Goal: Register for event/course

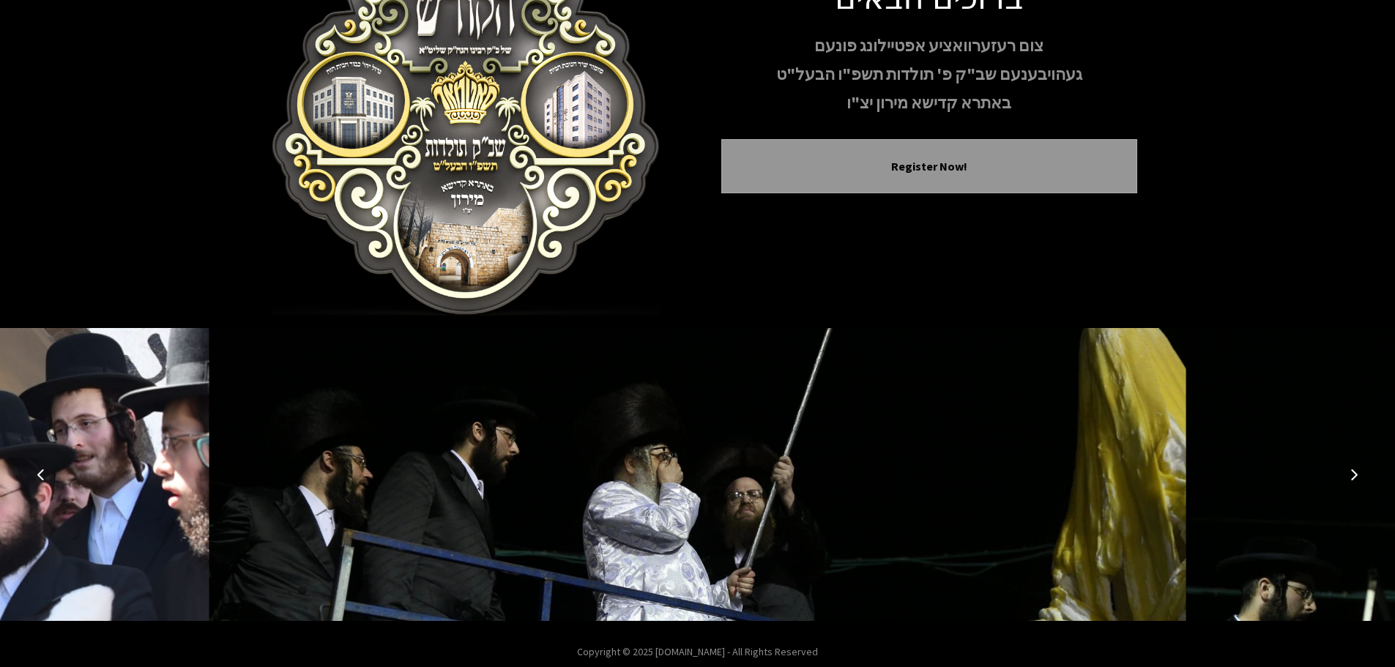
scroll to position [151, 0]
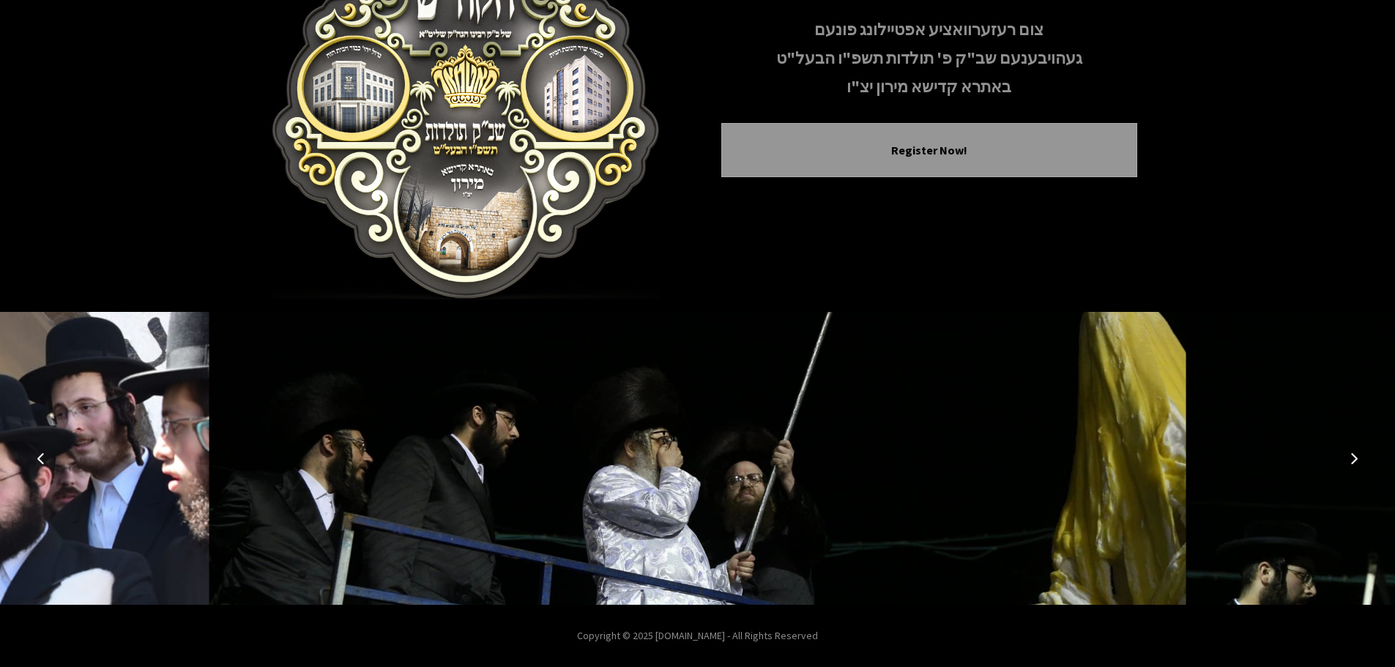
click at [1346, 450] on button "Next image" at bounding box center [1353, 458] width 35 height 35
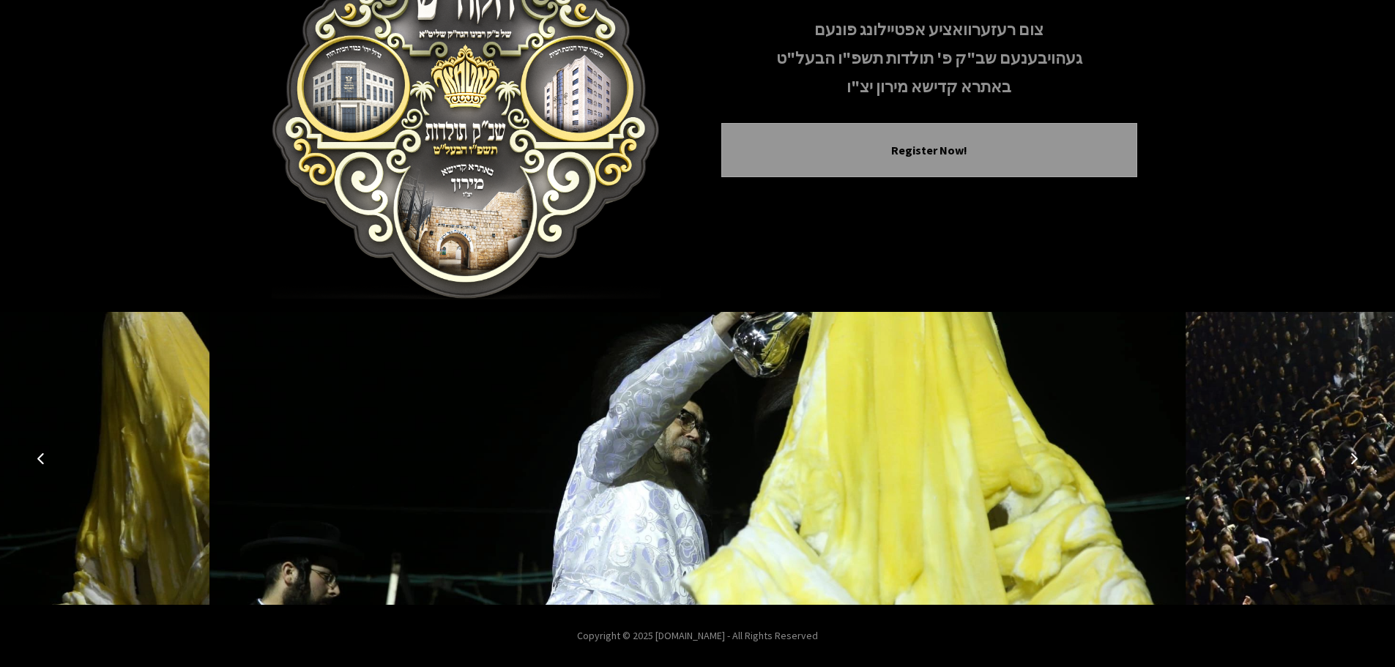
click at [1352, 456] on icon "Next image" at bounding box center [1354, 458] width 12 height 12
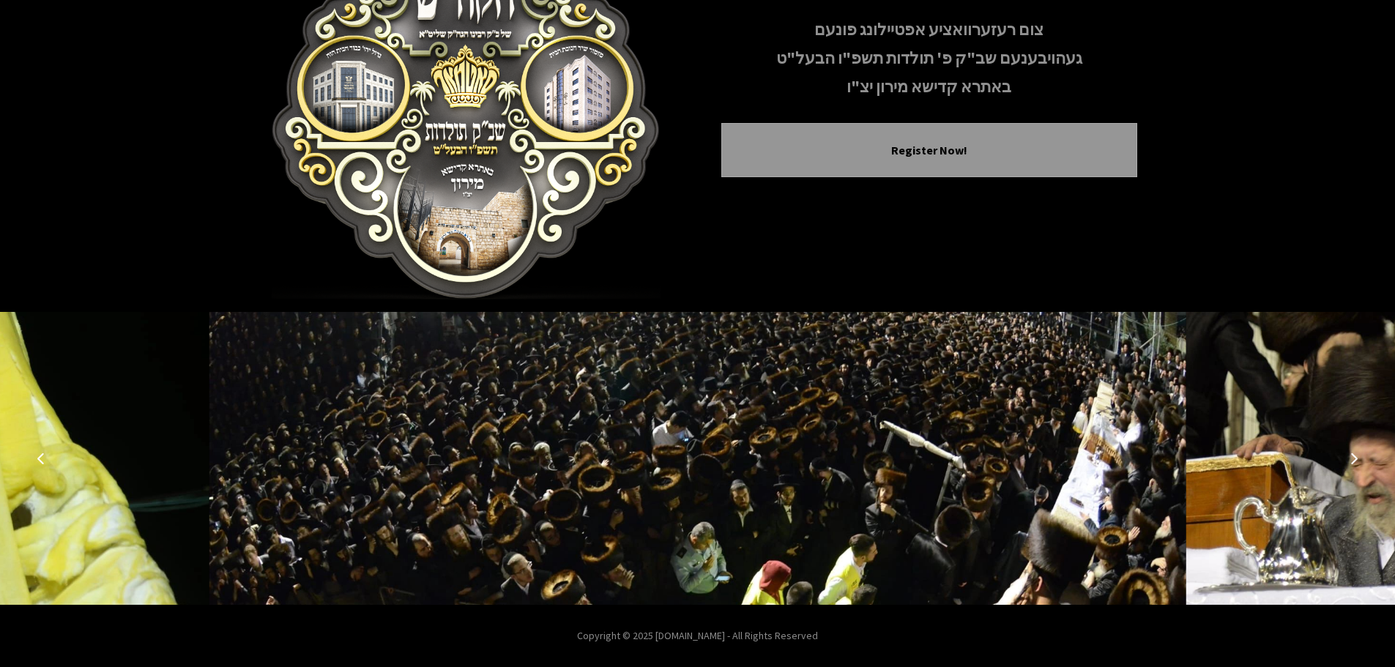
click at [1350, 456] on icon "Next image" at bounding box center [1354, 458] width 12 height 12
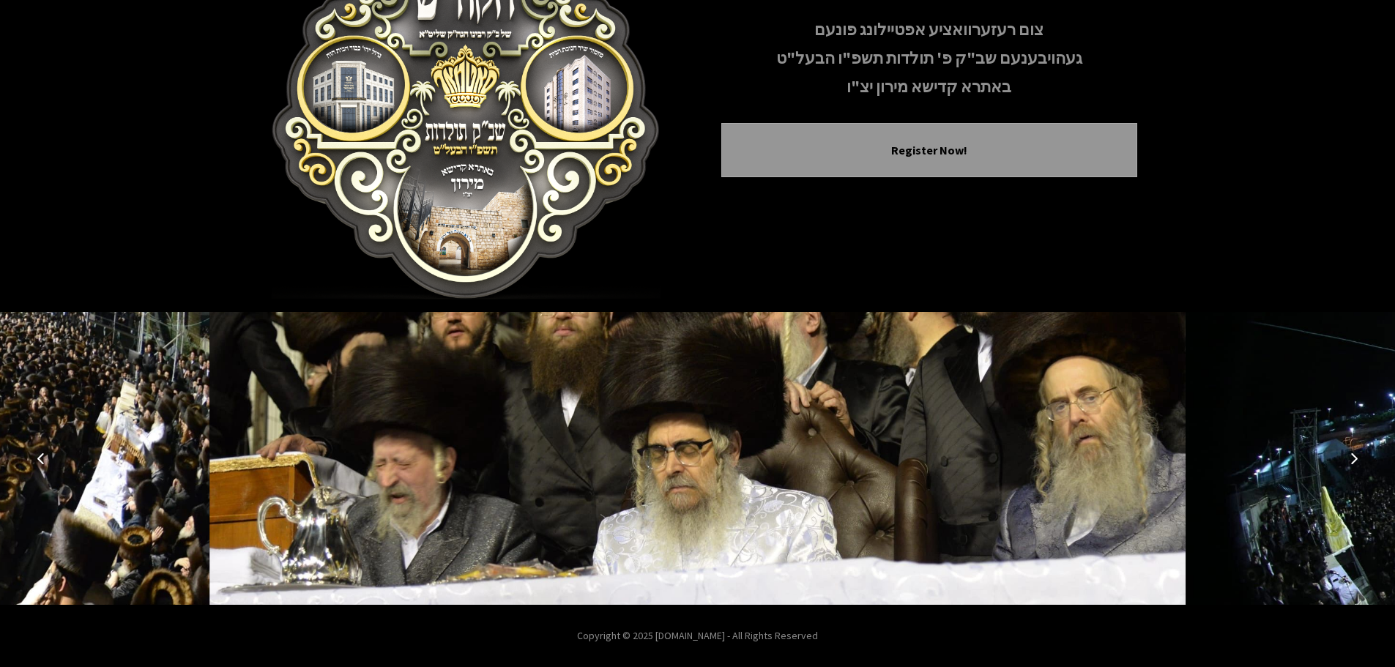
click at [1349, 456] on icon "Next image" at bounding box center [1354, 458] width 12 height 12
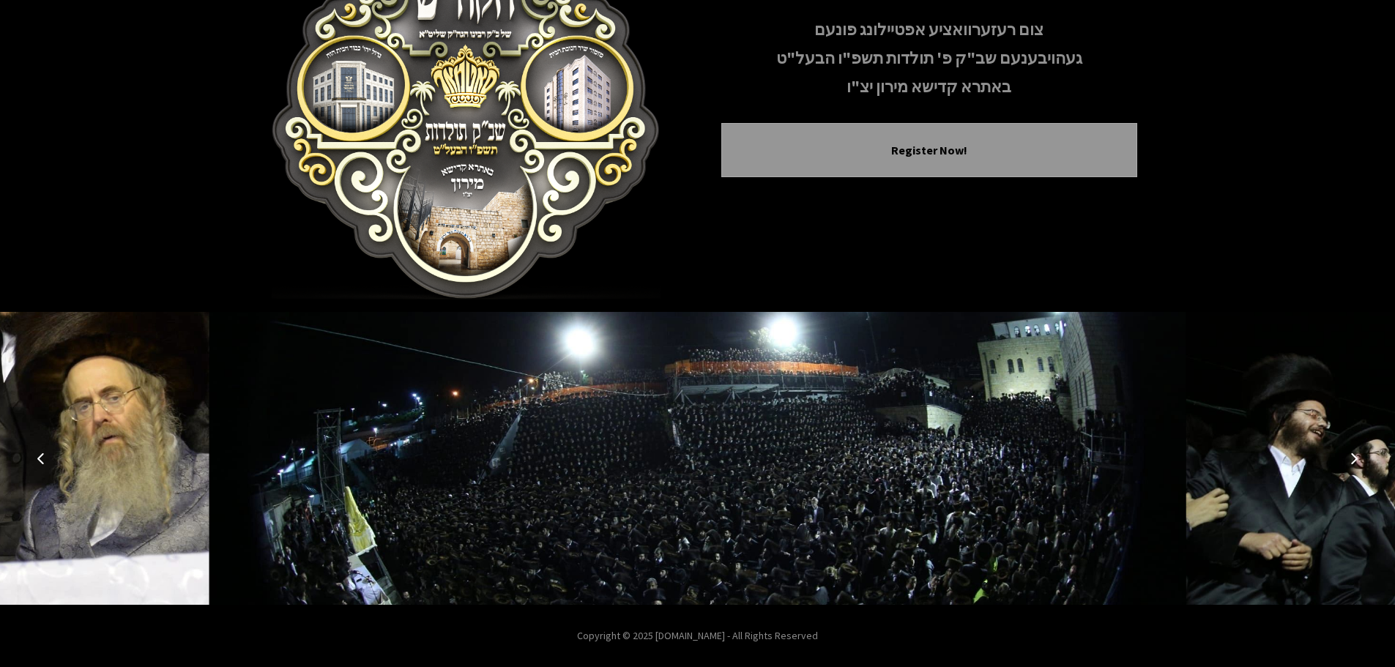
click at [1349, 456] on icon "Next image" at bounding box center [1354, 458] width 12 height 12
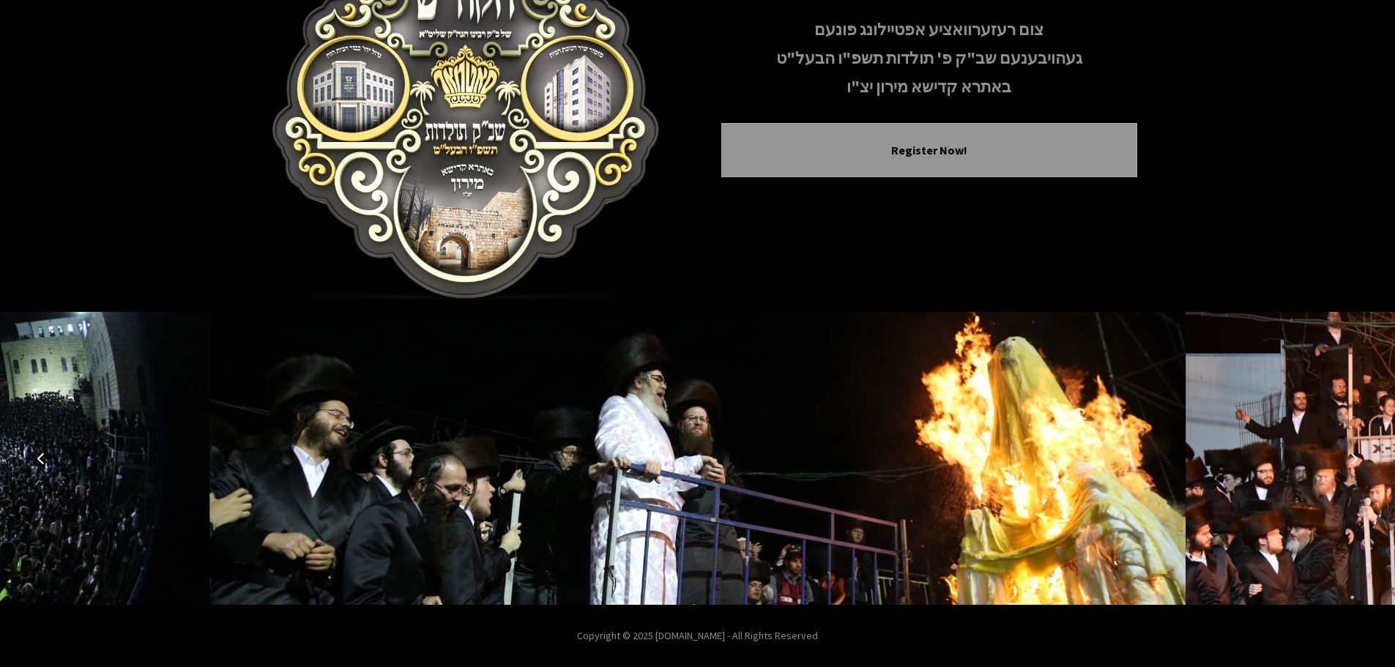
click at [1349, 456] on icon "Next image" at bounding box center [1354, 458] width 12 height 12
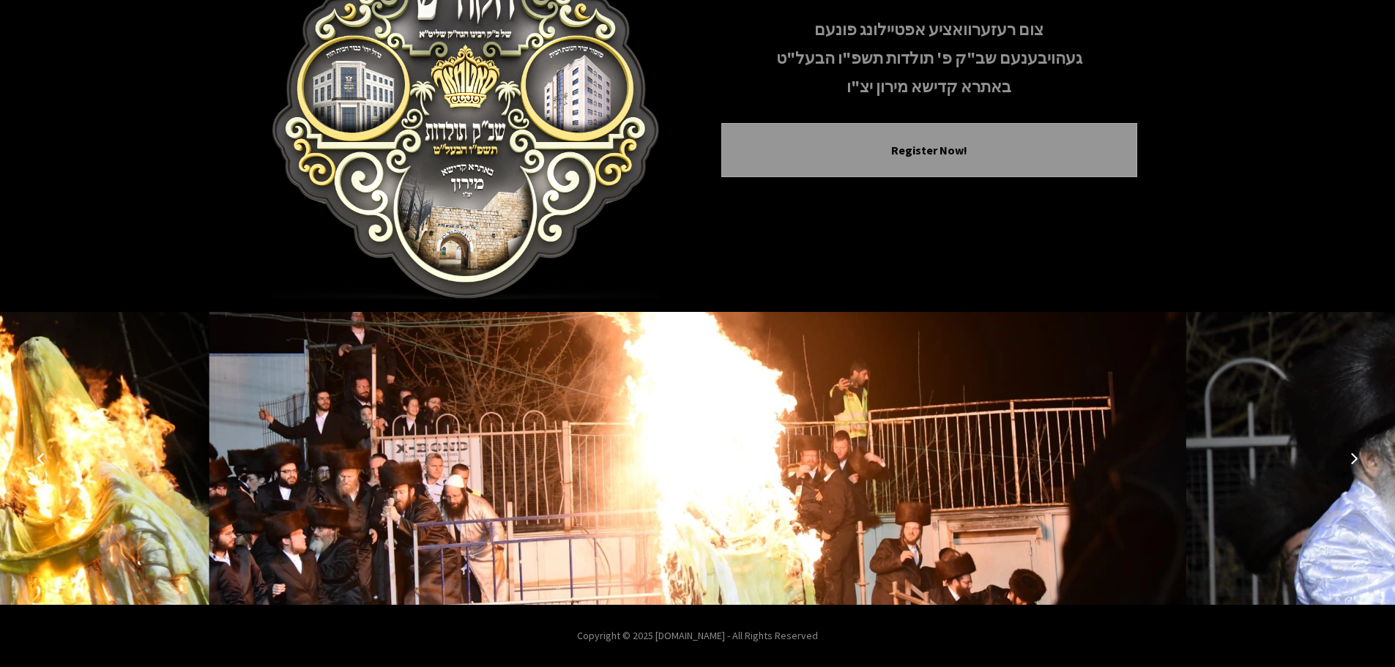
click at [1349, 456] on icon "Next image" at bounding box center [1354, 458] width 12 height 12
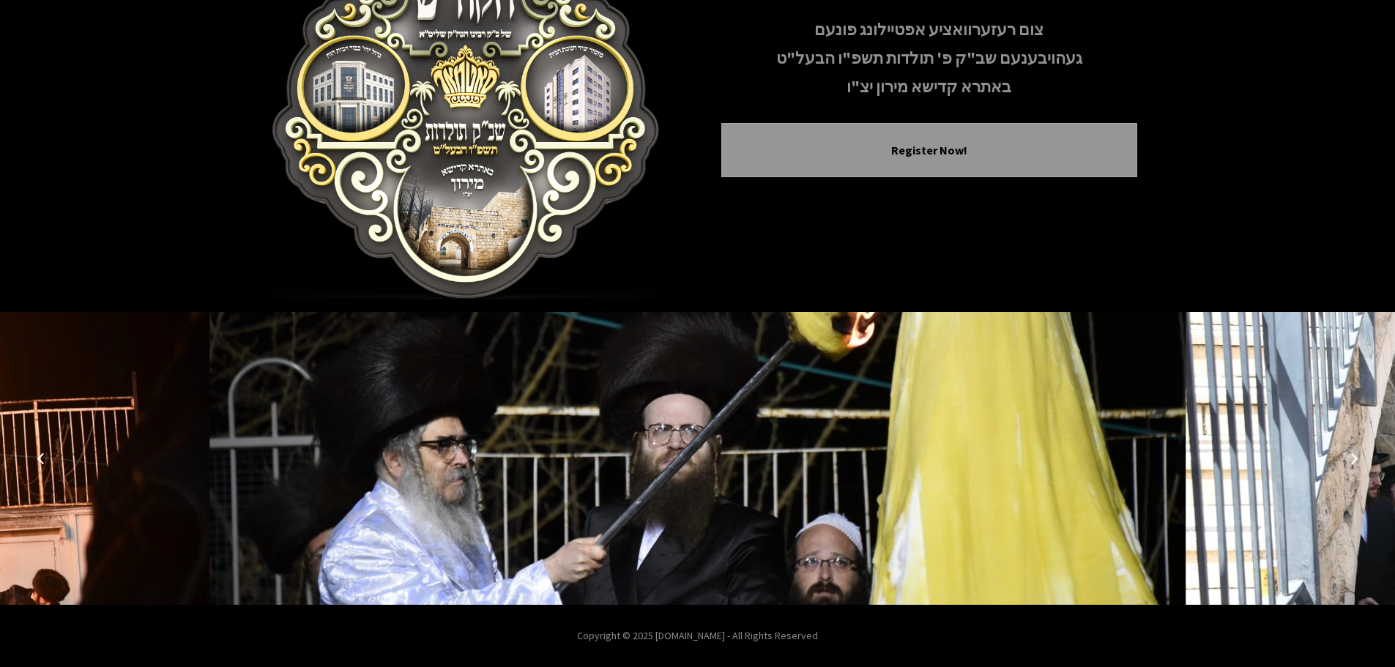
click at [48, 464] on button "Previous image" at bounding box center [40, 458] width 35 height 35
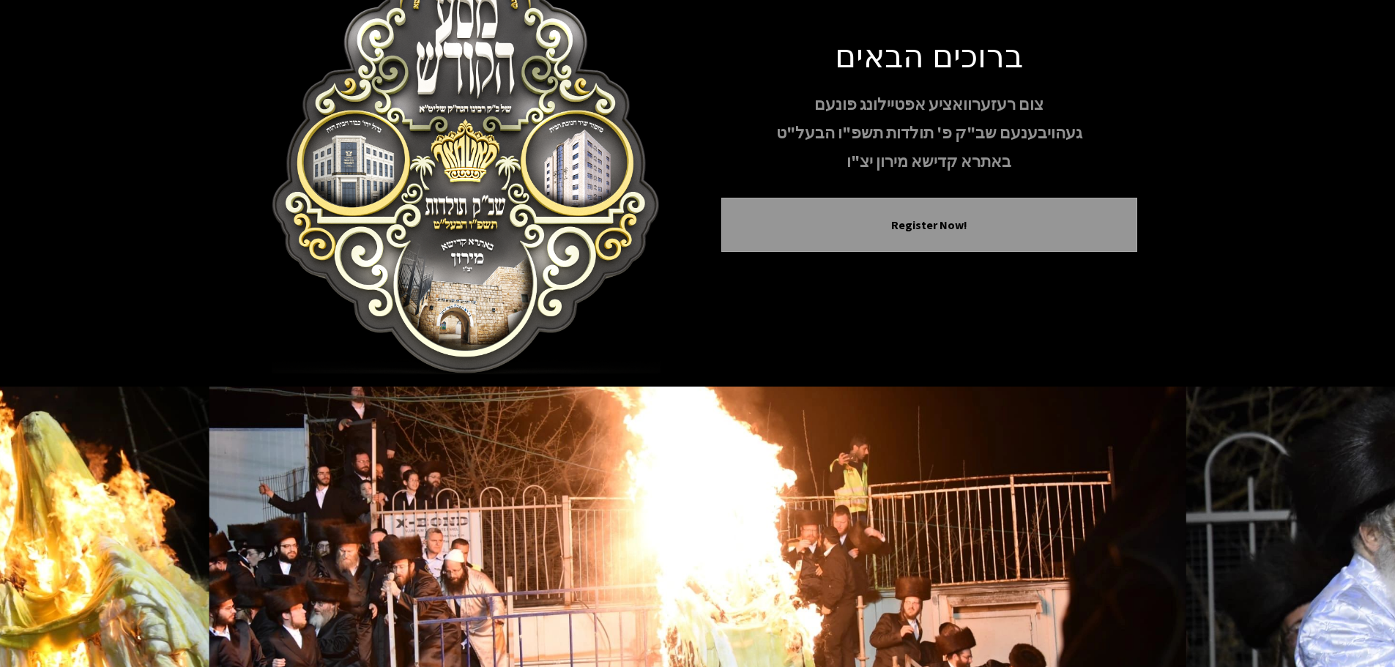
scroll to position [0, 0]
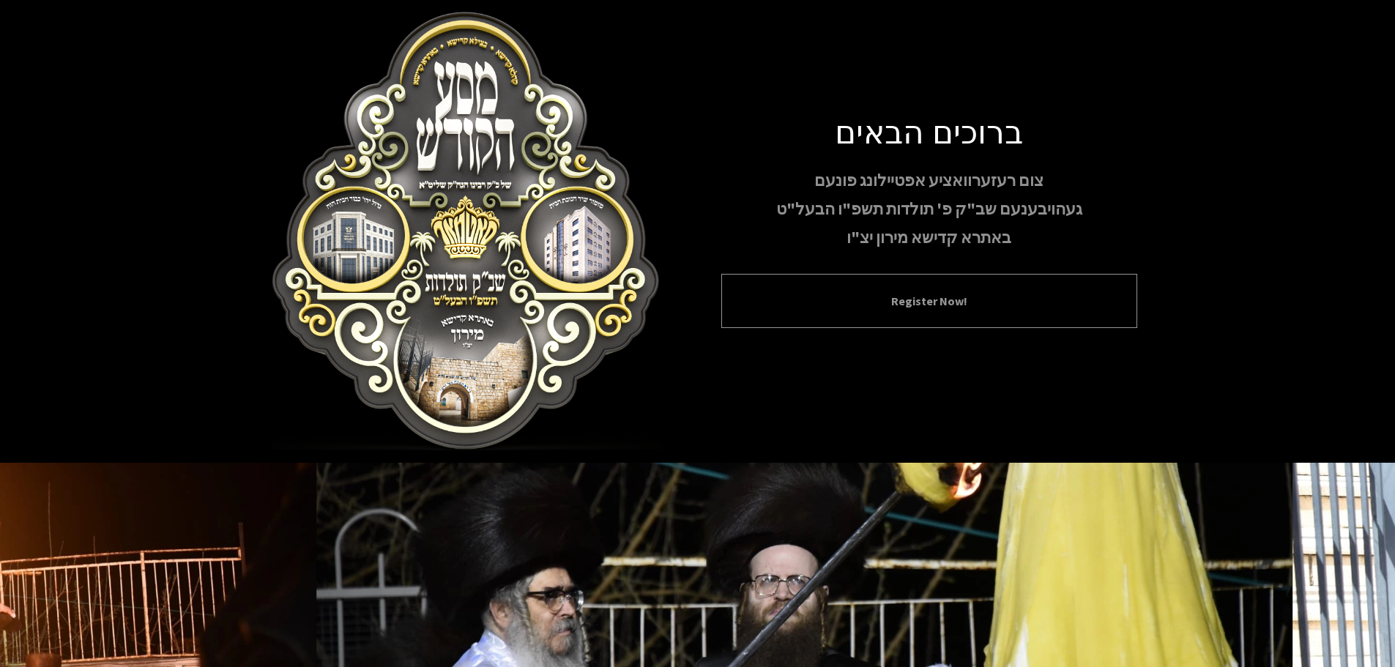
click at [957, 289] on div "Register Now!" at bounding box center [929, 301] width 416 height 54
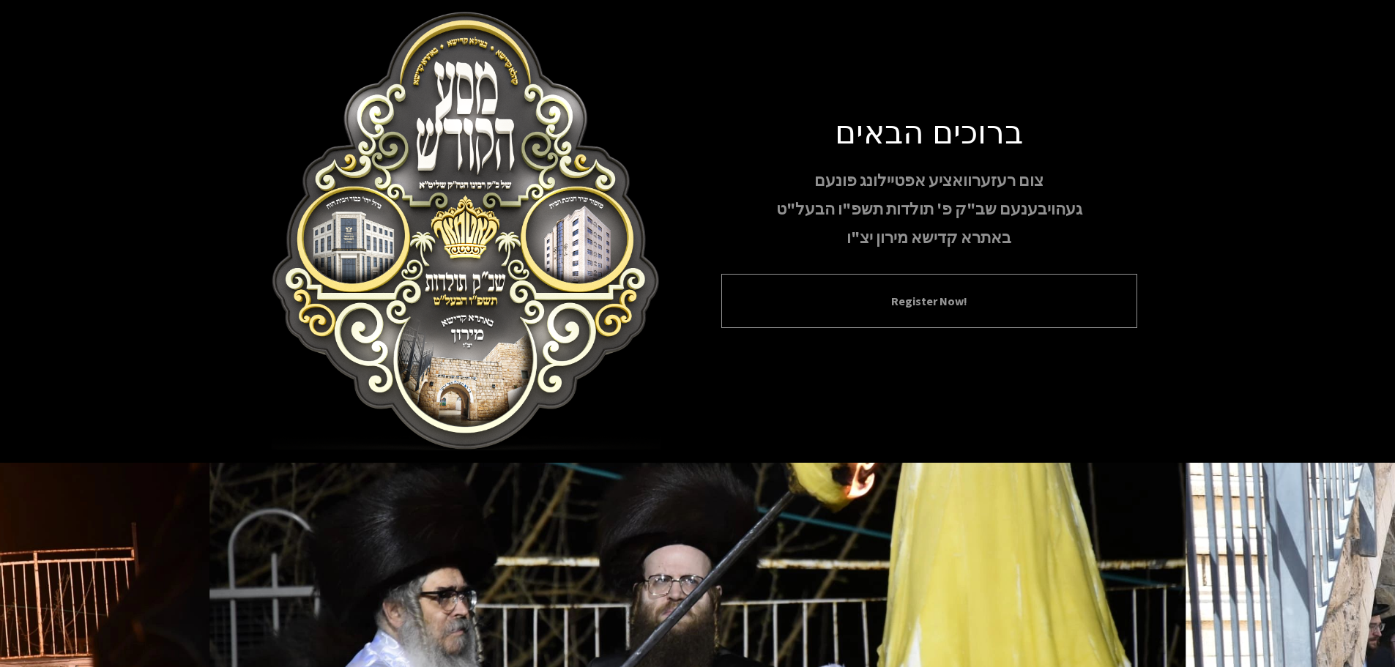
click at [928, 292] on button "Register Now!" at bounding box center [929, 301] width 379 height 18
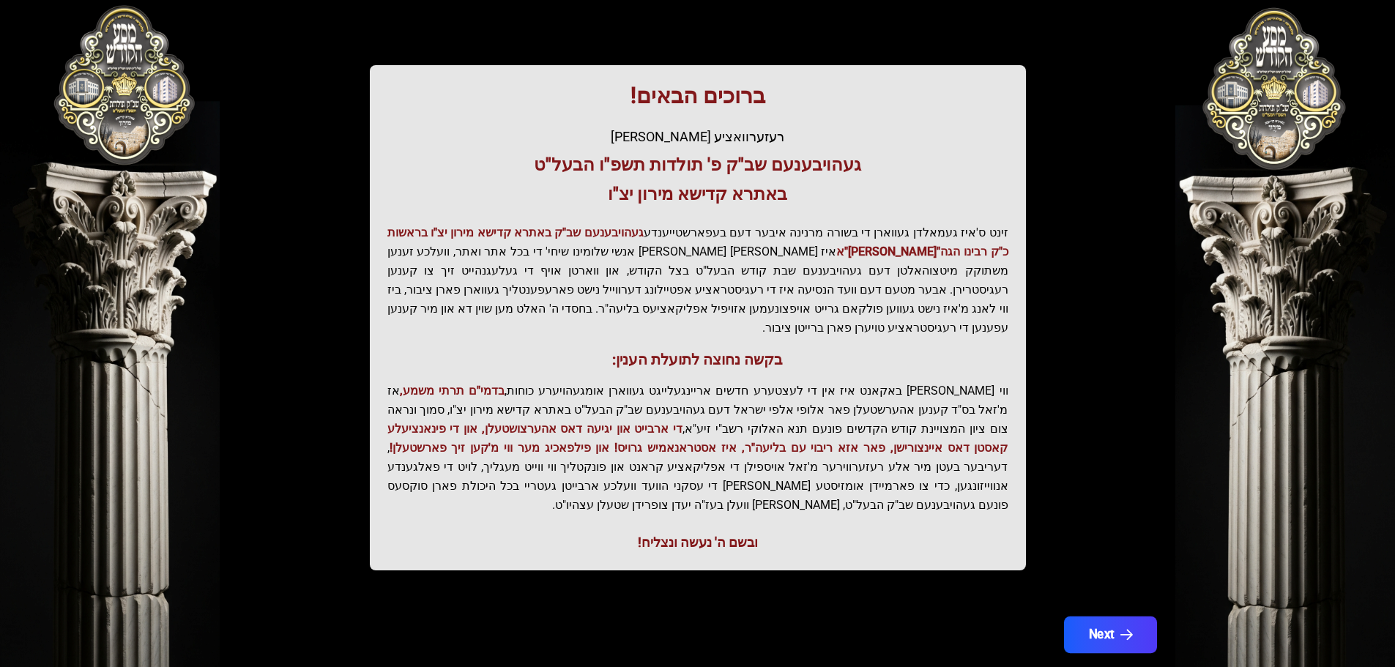
click at [1101, 616] on button "Next" at bounding box center [1109, 634] width 93 height 37
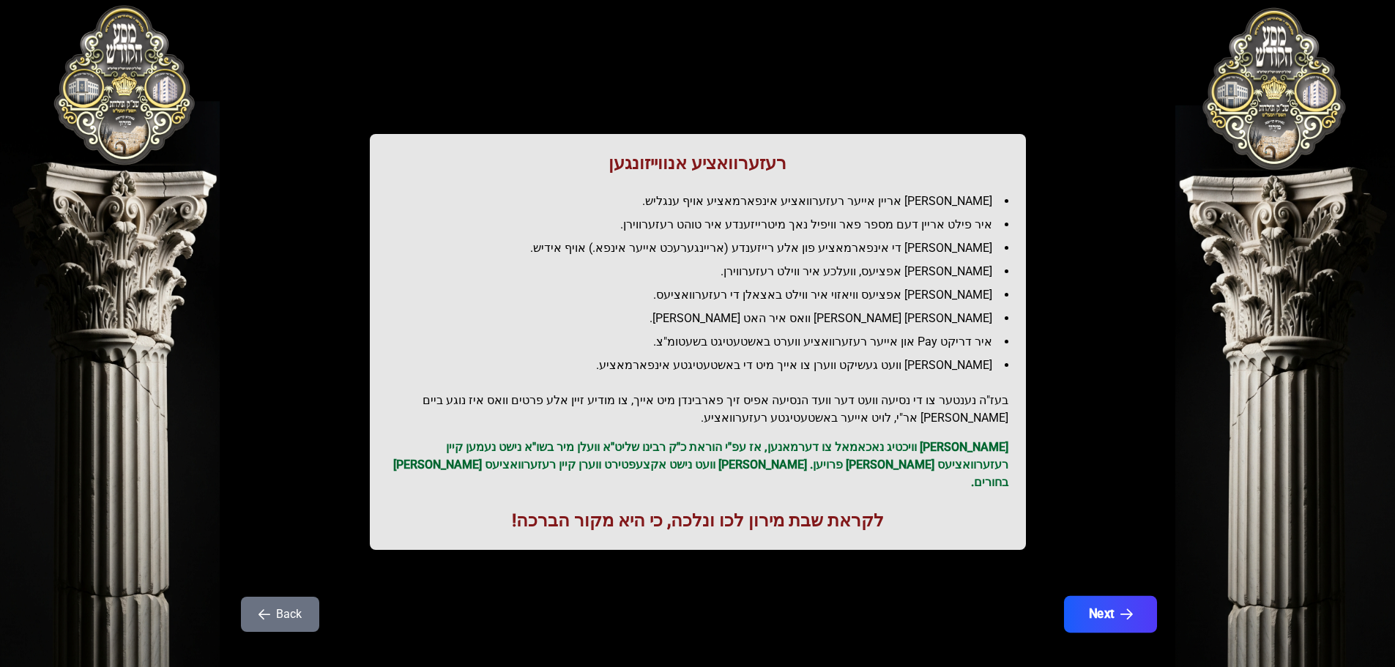
click at [1117, 596] on button "Next" at bounding box center [1109, 614] width 93 height 37
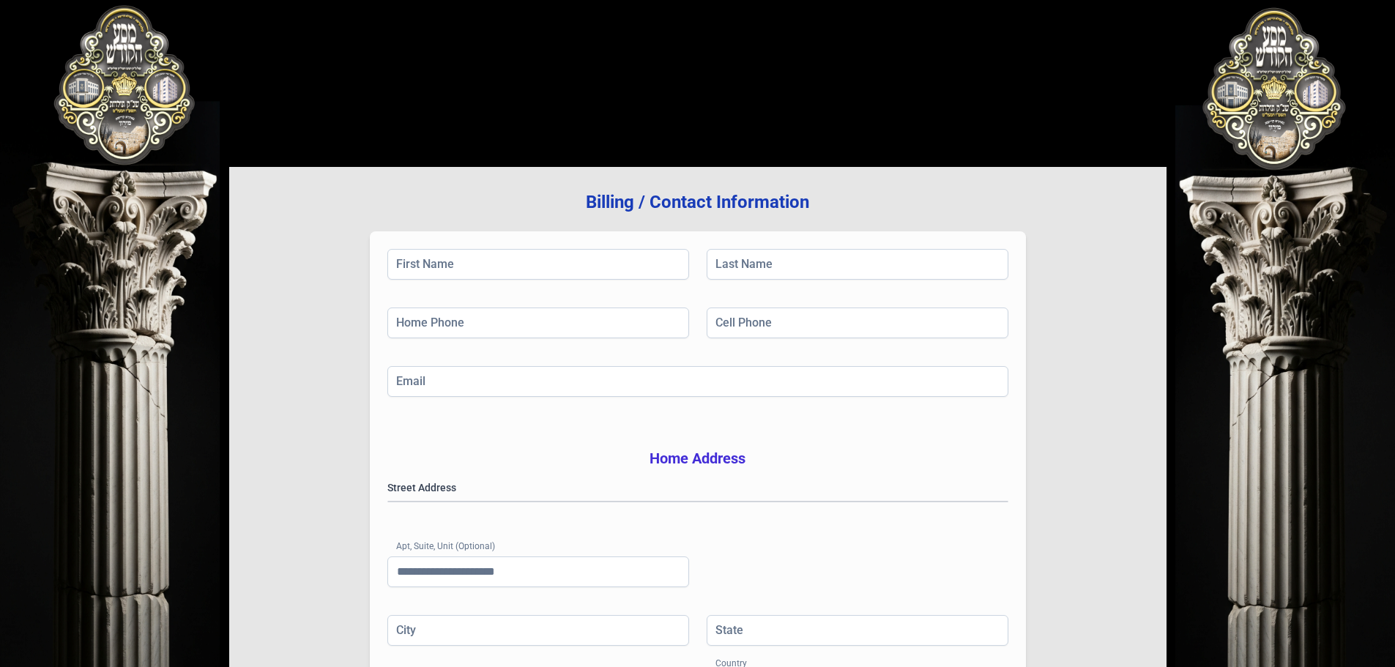
scroll to position [239, 0]
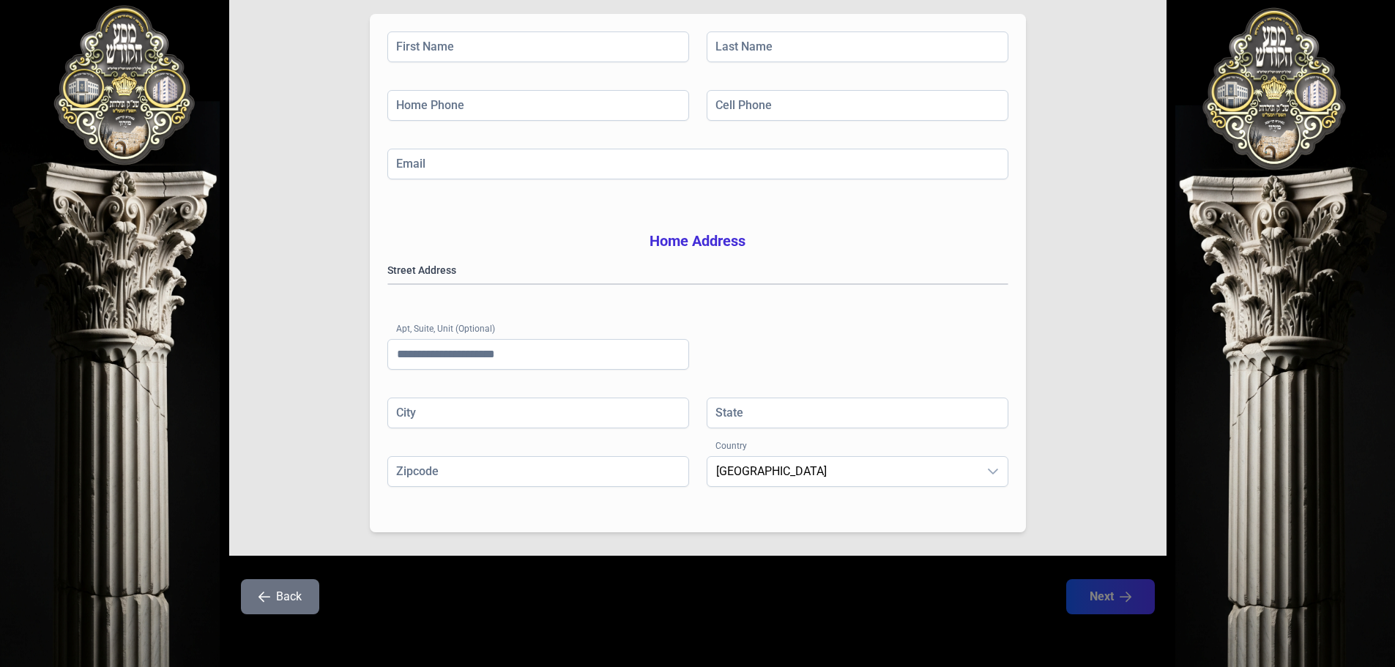
click at [281, 606] on button "Back" at bounding box center [280, 596] width 78 height 35
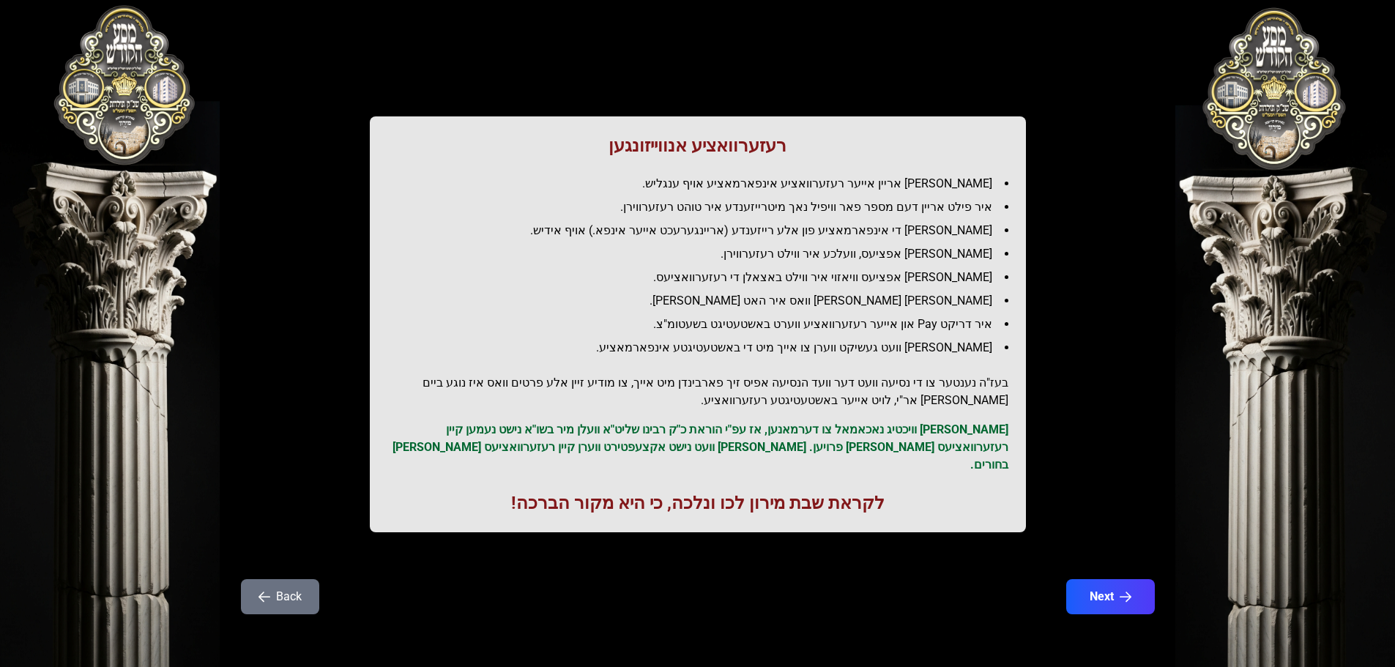
scroll to position [0, 0]
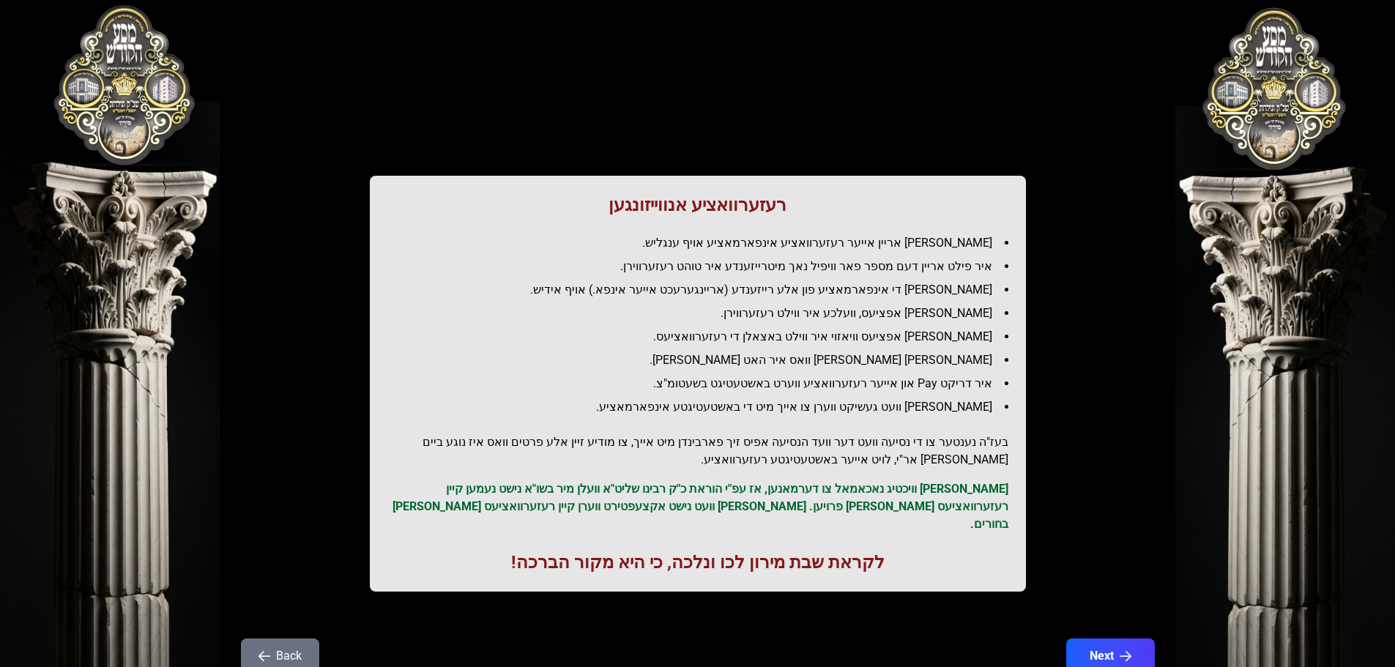
click at [281, 606] on div "רעזערוואציע אנווייזונגען איר לייגט אריין אייער רעזערוואציע אינפארמאציע אויף ענג…" at bounding box center [697, 363] width 937 height 656
